Goal: Information Seeking & Learning: Compare options

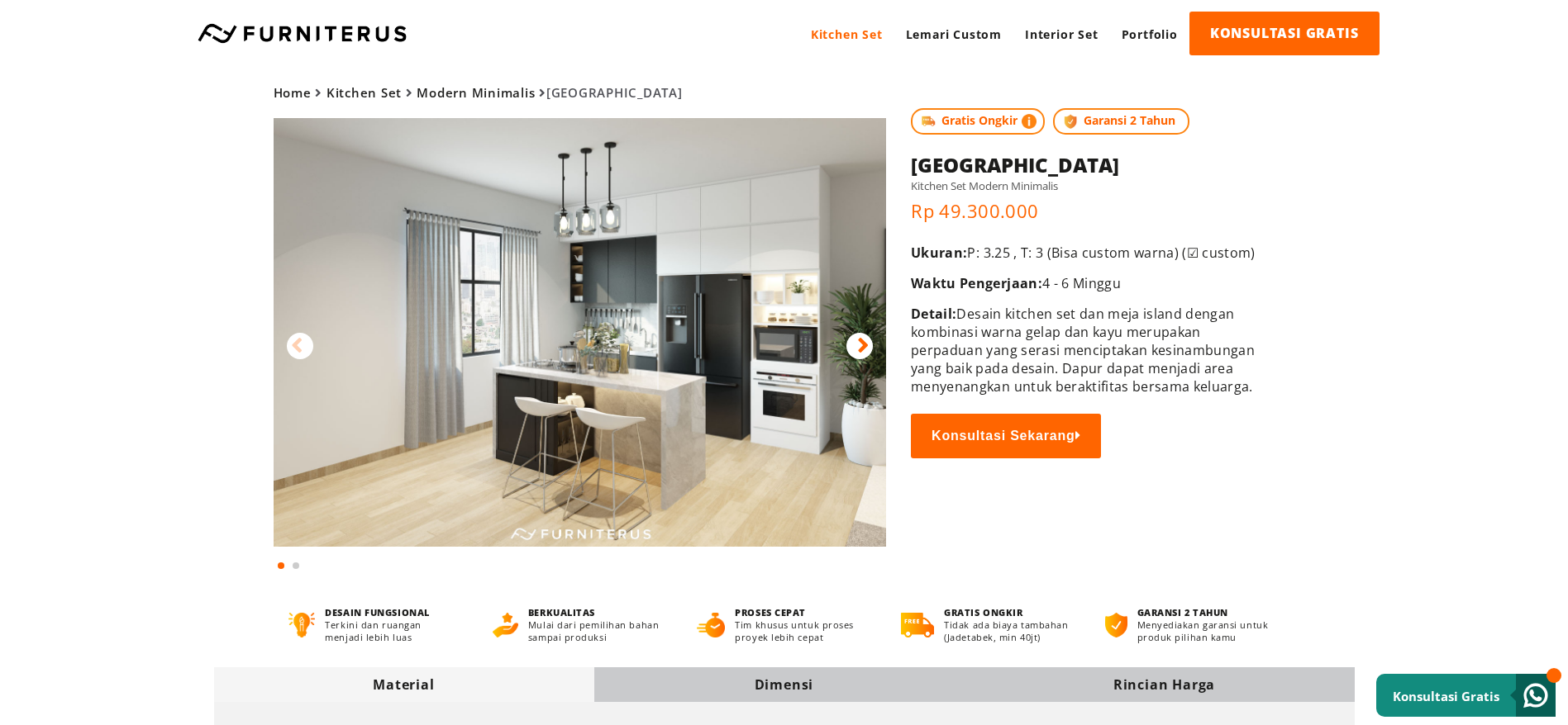
click at [857, 343] on icon at bounding box center [862, 346] width 12 height 24
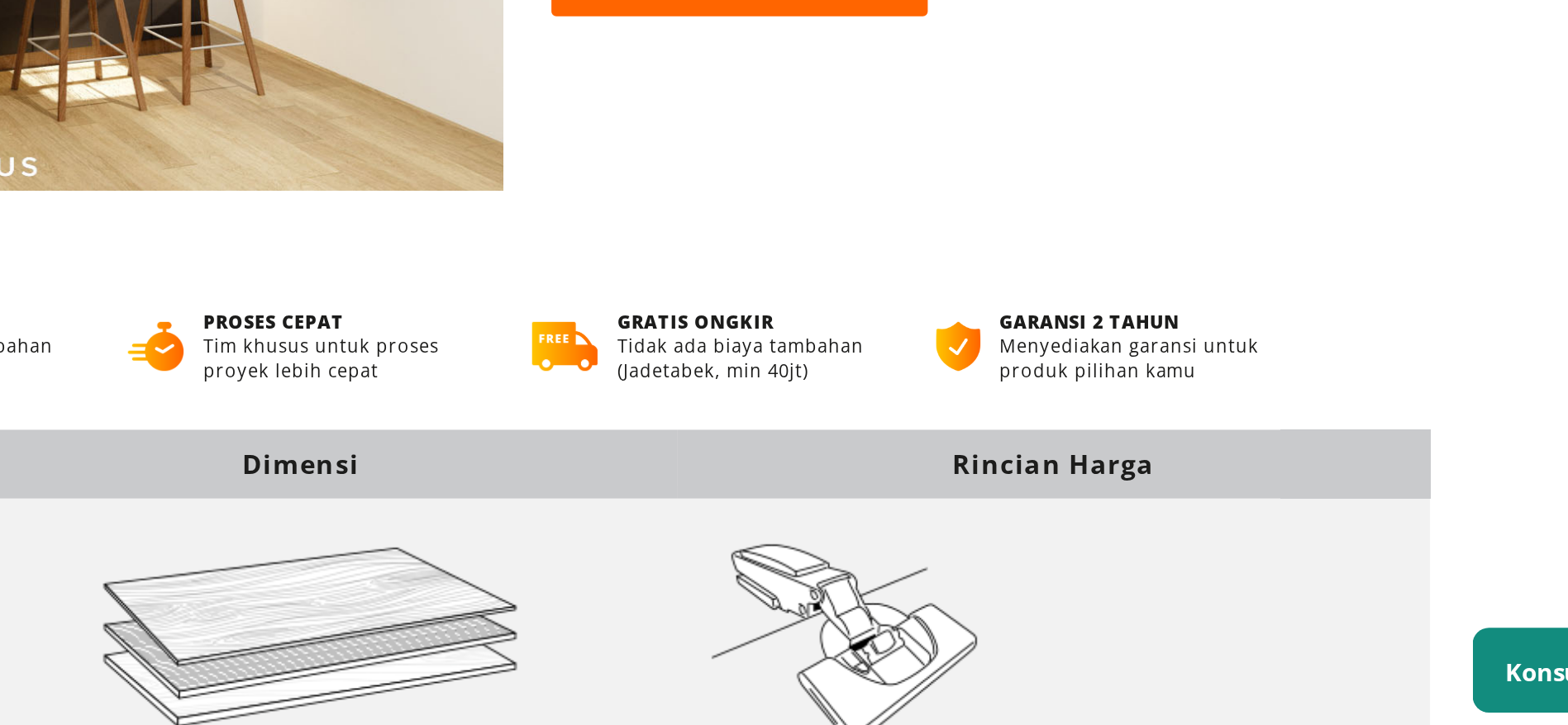
scroll to position [93, 0]
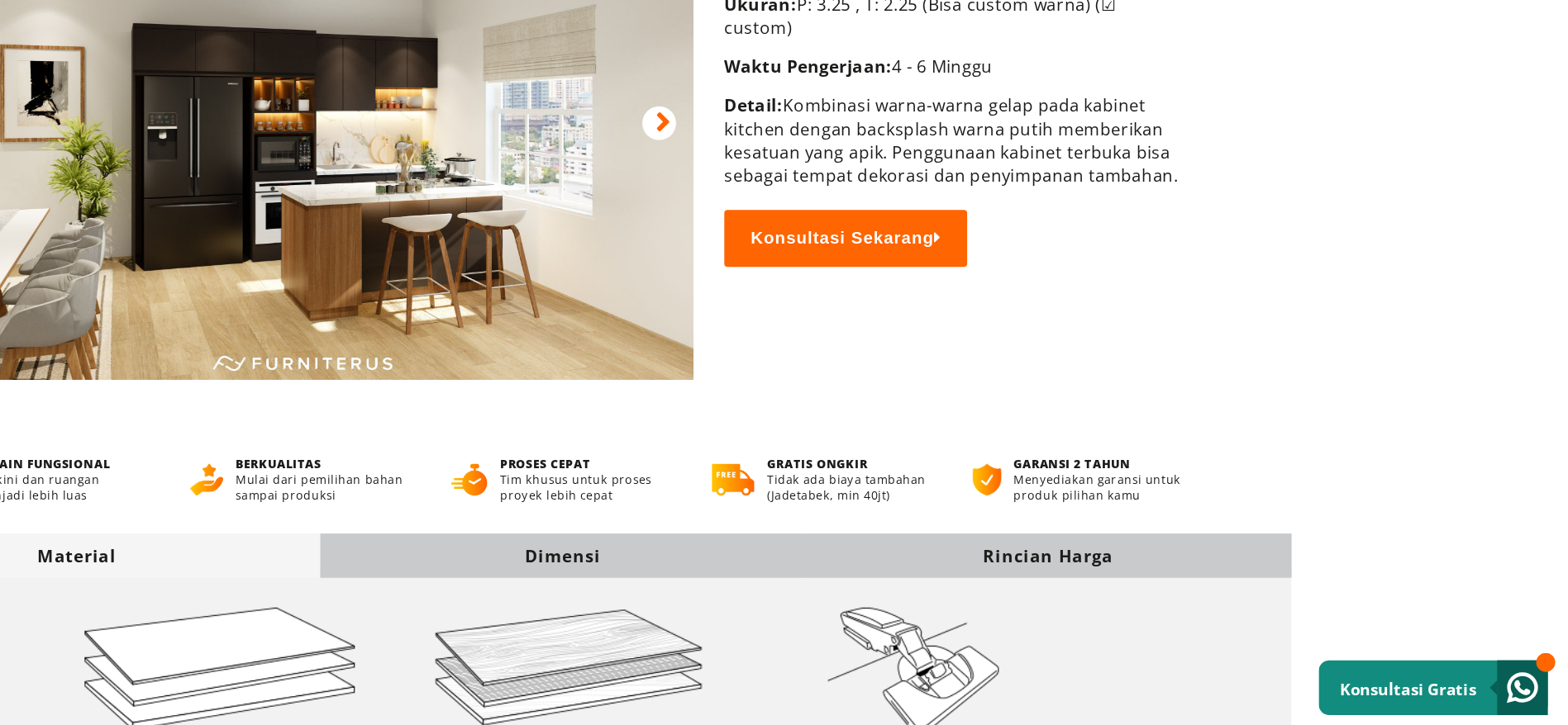
click at [763, 597] on div "Dimensi" at bounding box center [784, 592] width 381 height 18
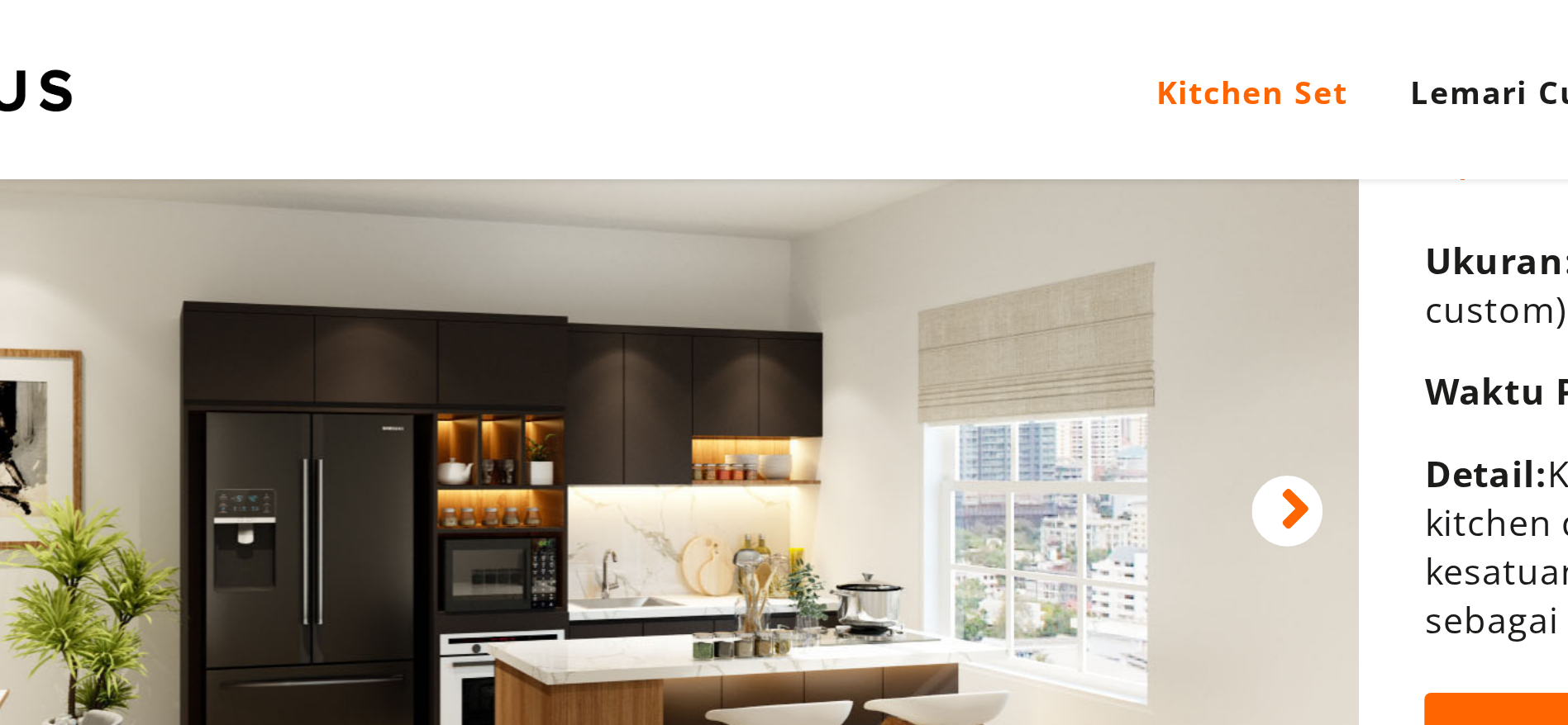
scroll to position [154, 0]
